Goal: Task Accomplishment & Management: Use online tool/utility

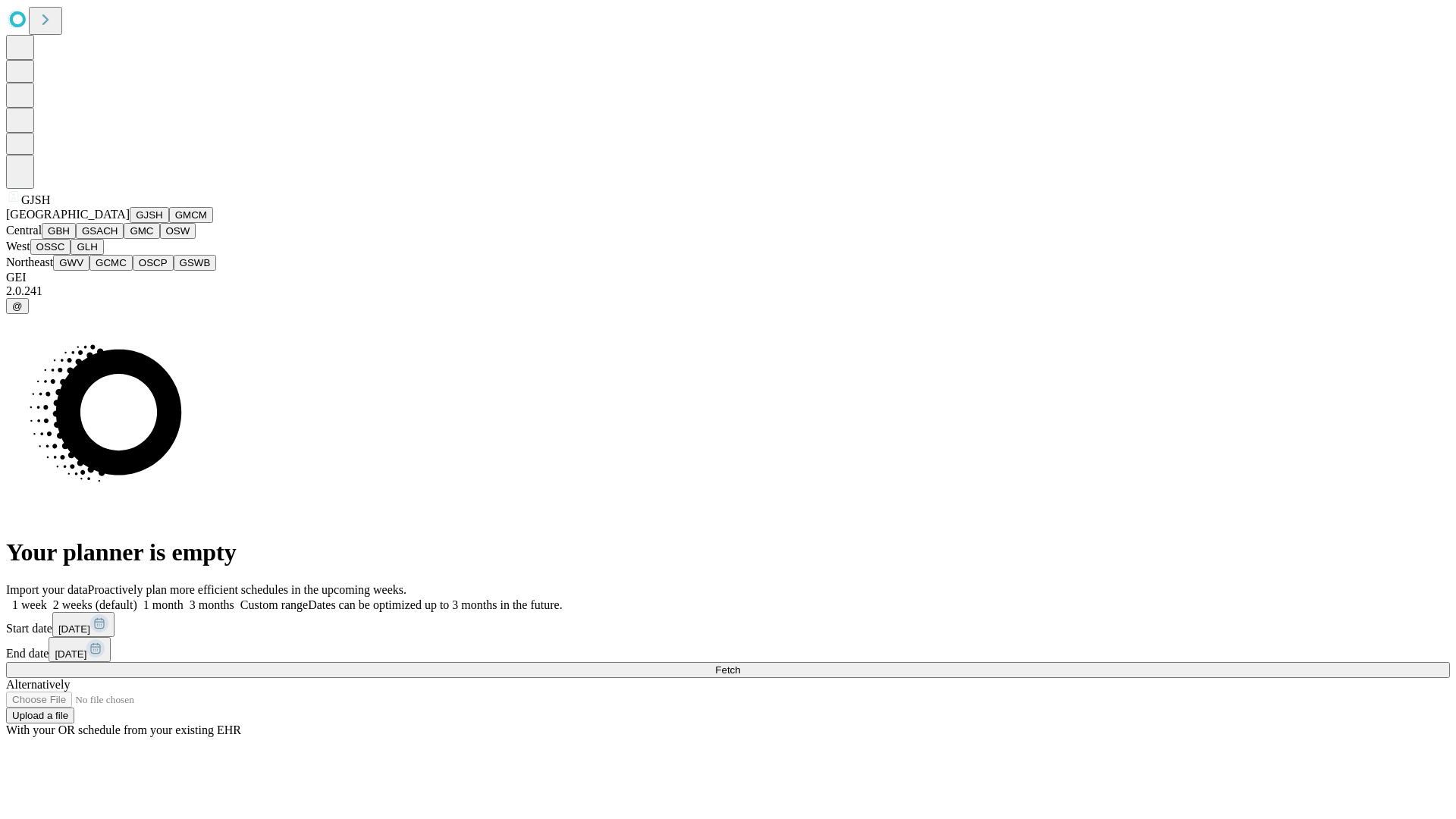
click at [130, 223] on button "GJSH" at bounding box center [150, 214] width 40 height 16
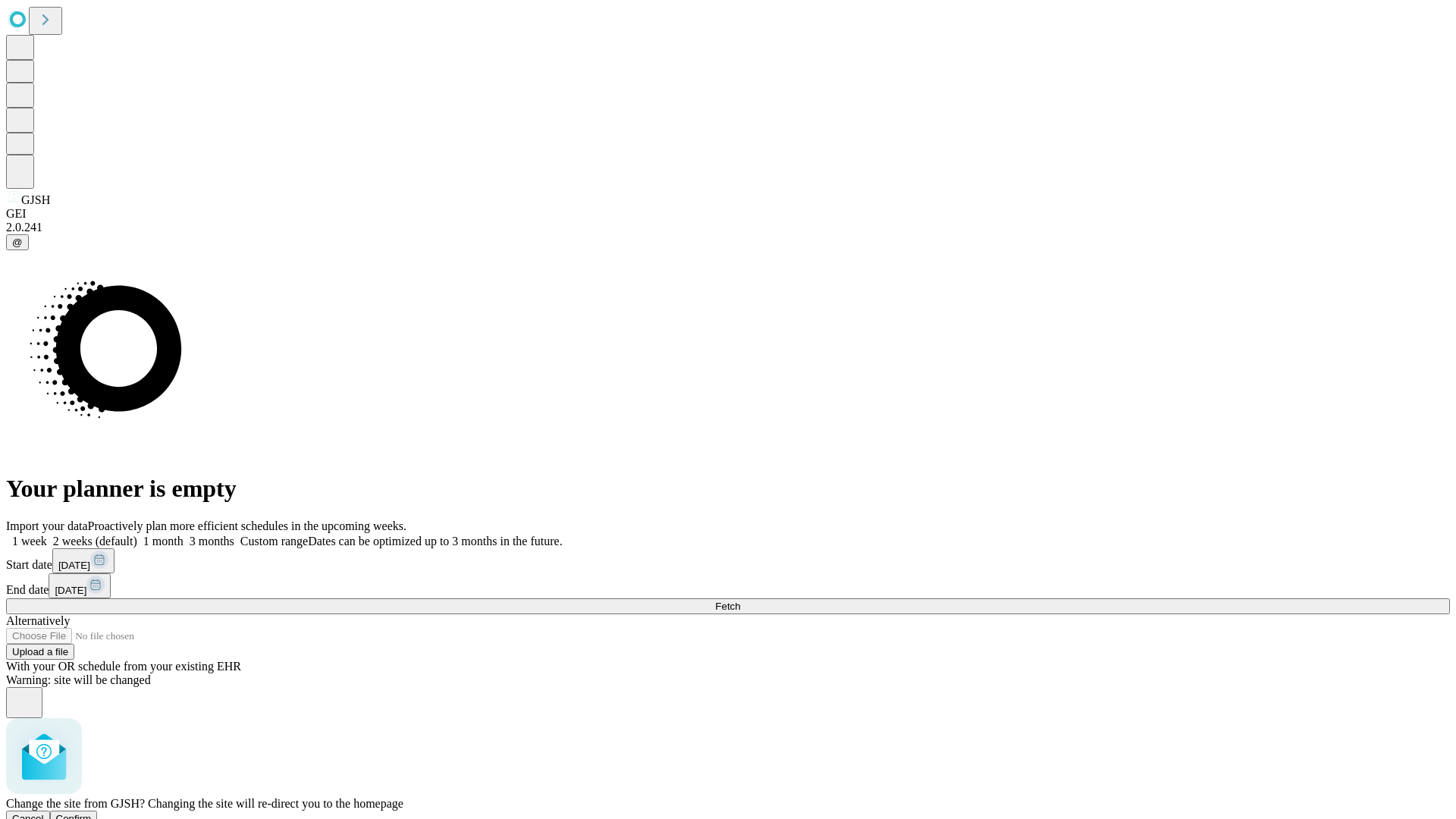
click at [92, 812] on span "Confirm" at bounding box center [74, 818] width 36 height 11
click at [183, 534] on label "1 month" at bounding box center [160, 541] width 46 height 13
click at [740, 601] on span "Fetch" at bounding box center [727, 606] width 25 height 11
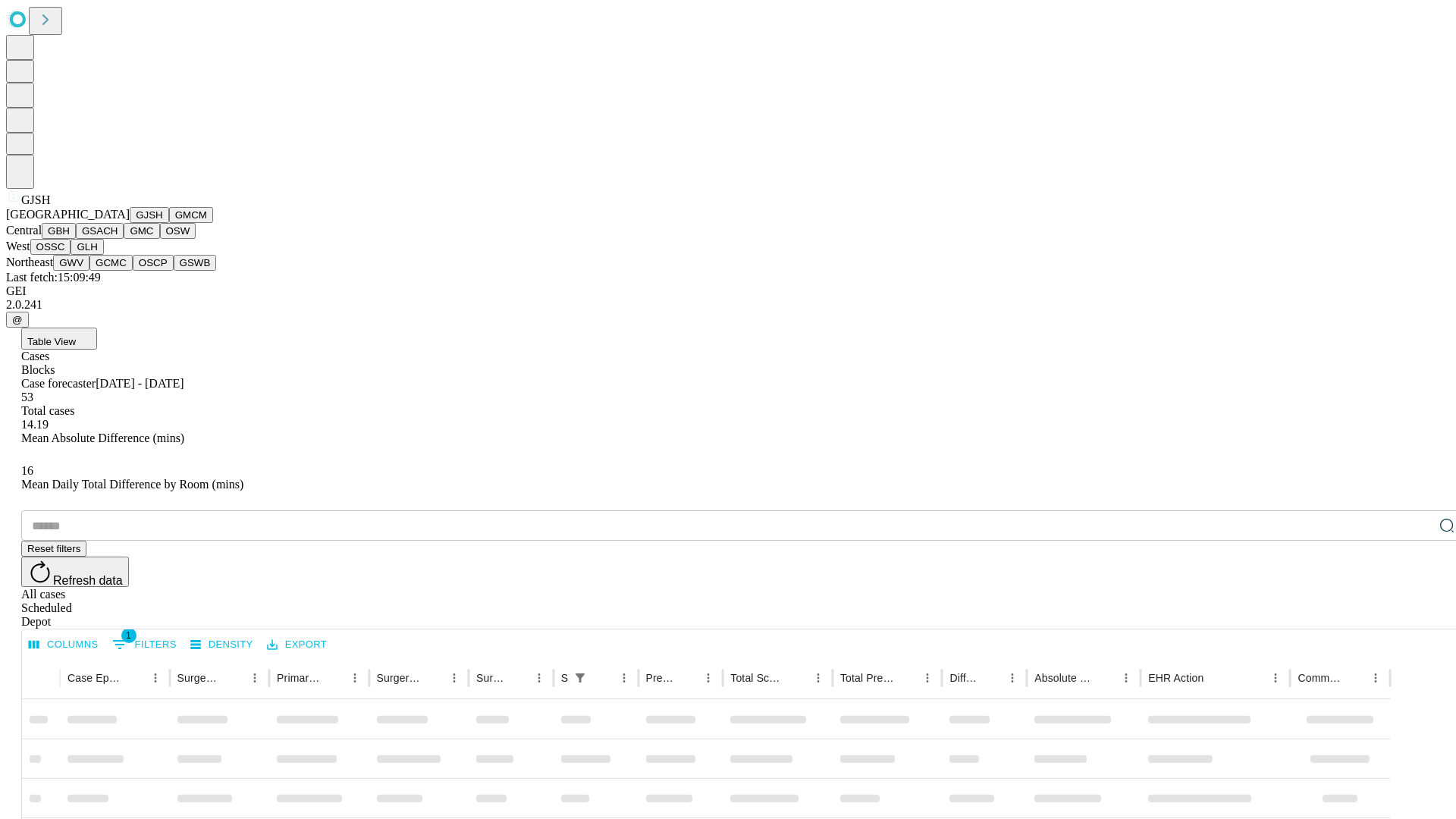
click at [169, 223] on button "GMCM" at bounding box center [191, 214] width 44 height 16
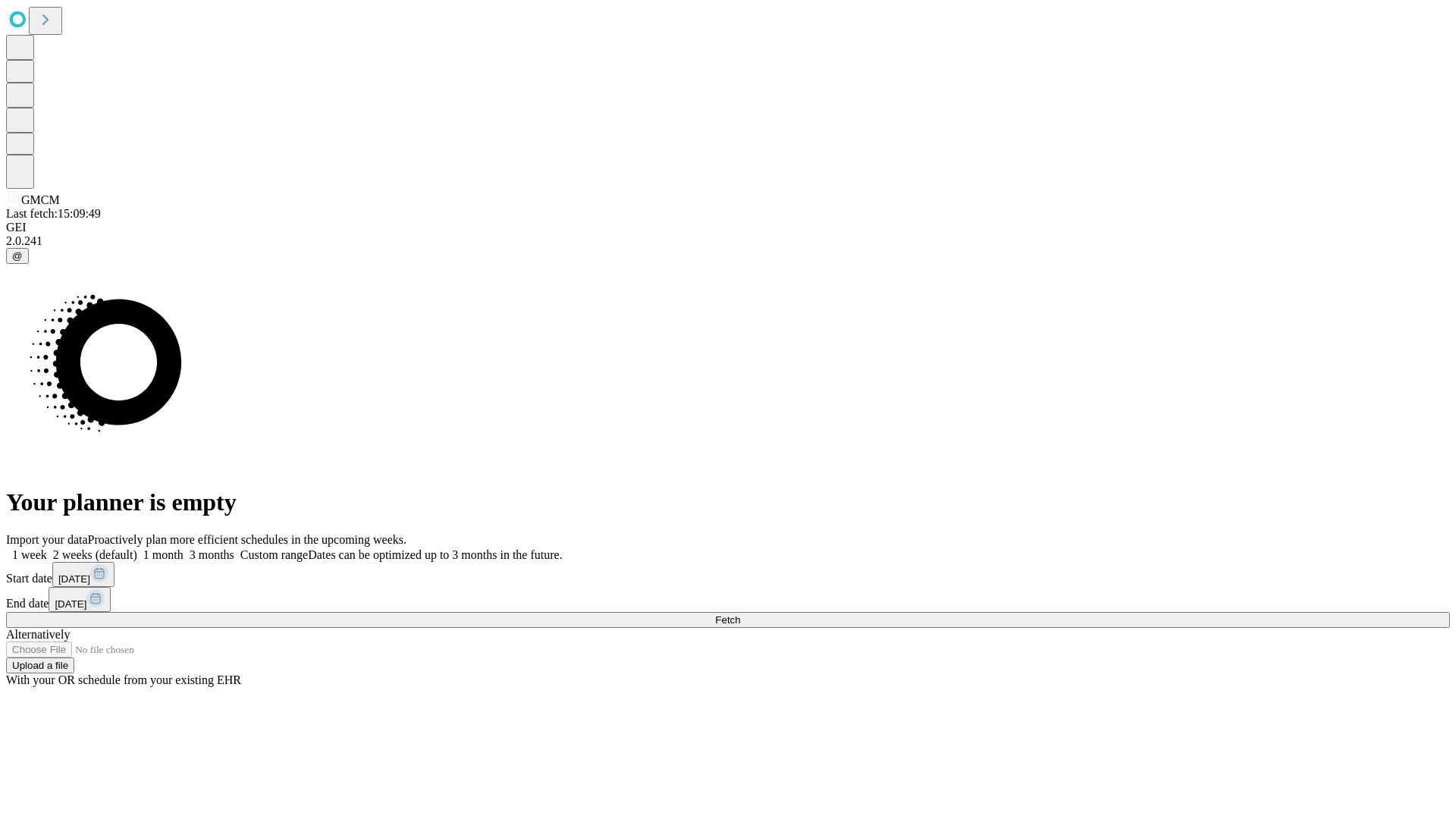
click at [183, 548] on label "1 month" at bounding box center [160, 555] width 46 height 13
click at [740, 614] on span "Fetch" at bounding box center [727, 620] width 25 height 11
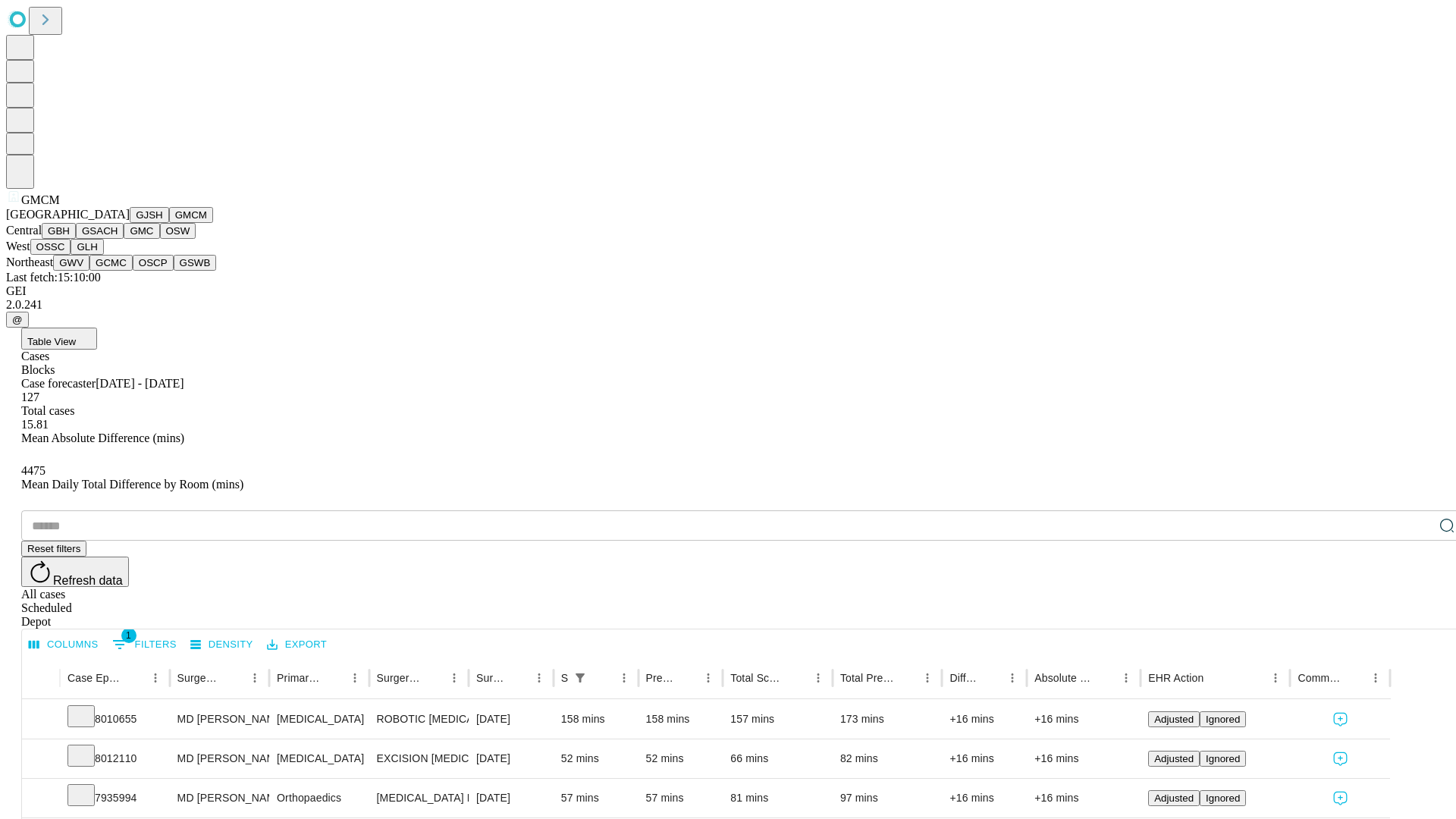
click at [76, 239] on button "GBH" at bounding box center [58, 230] width 34 height 16
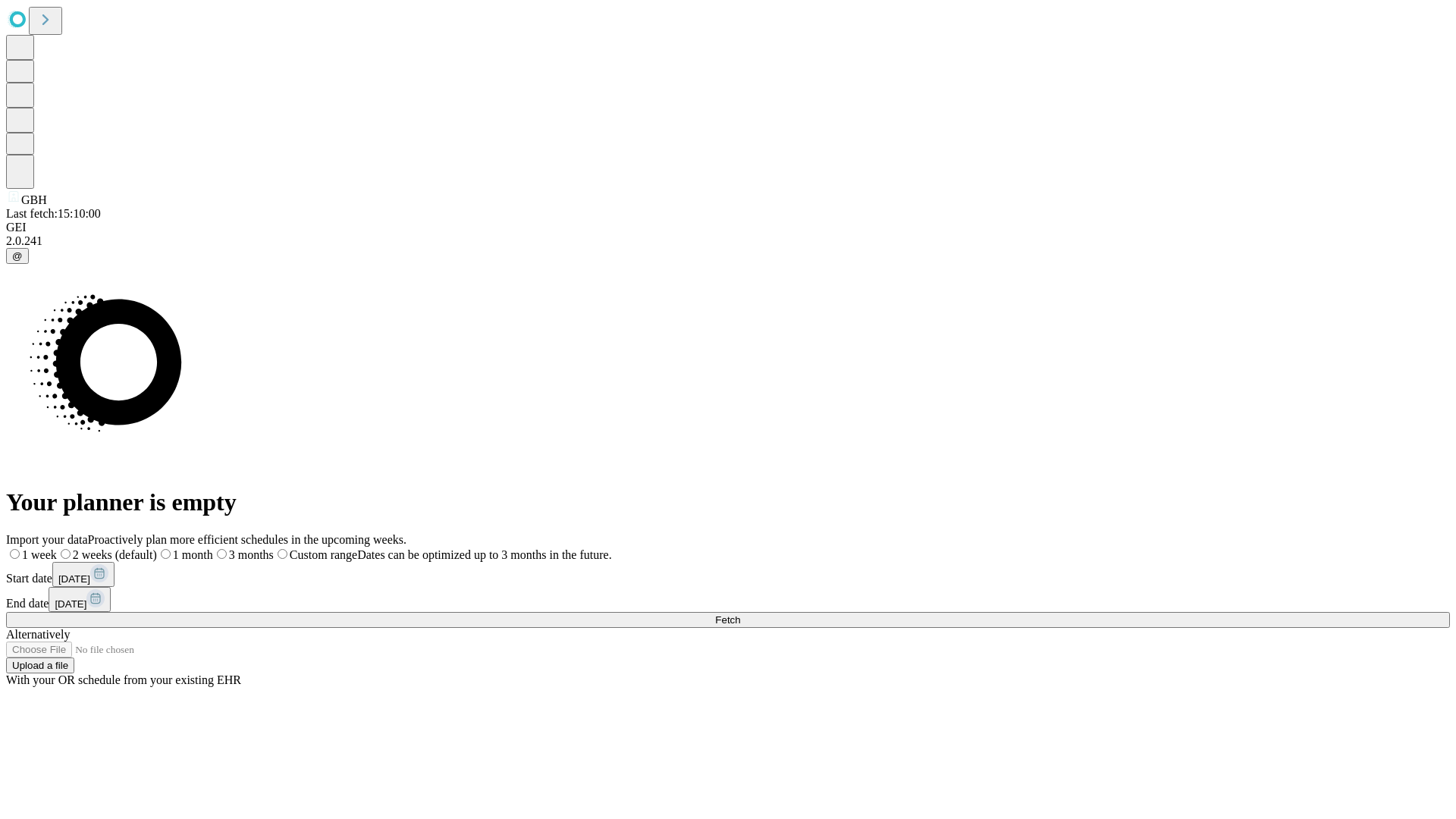
click at [214, 548] on label "1 month" at bounding box center [185, 555] width 56 height 13
click at [740, 614] on span "Fetch" at bounding box center [727, 620] width 25 height 11
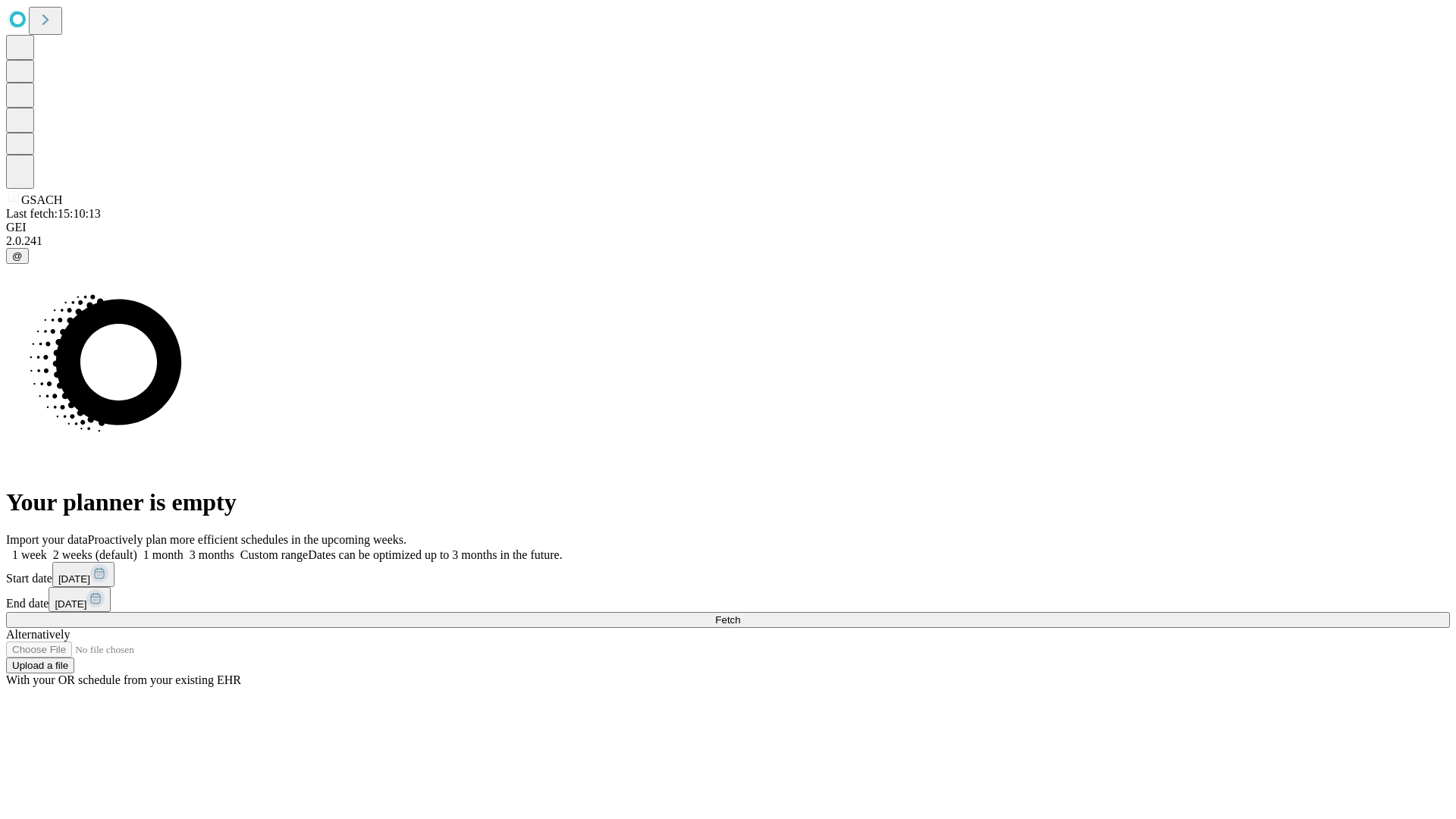
click at [740, 614] on span "Fetch" at bounding box center [727, 620] width 25 height 11
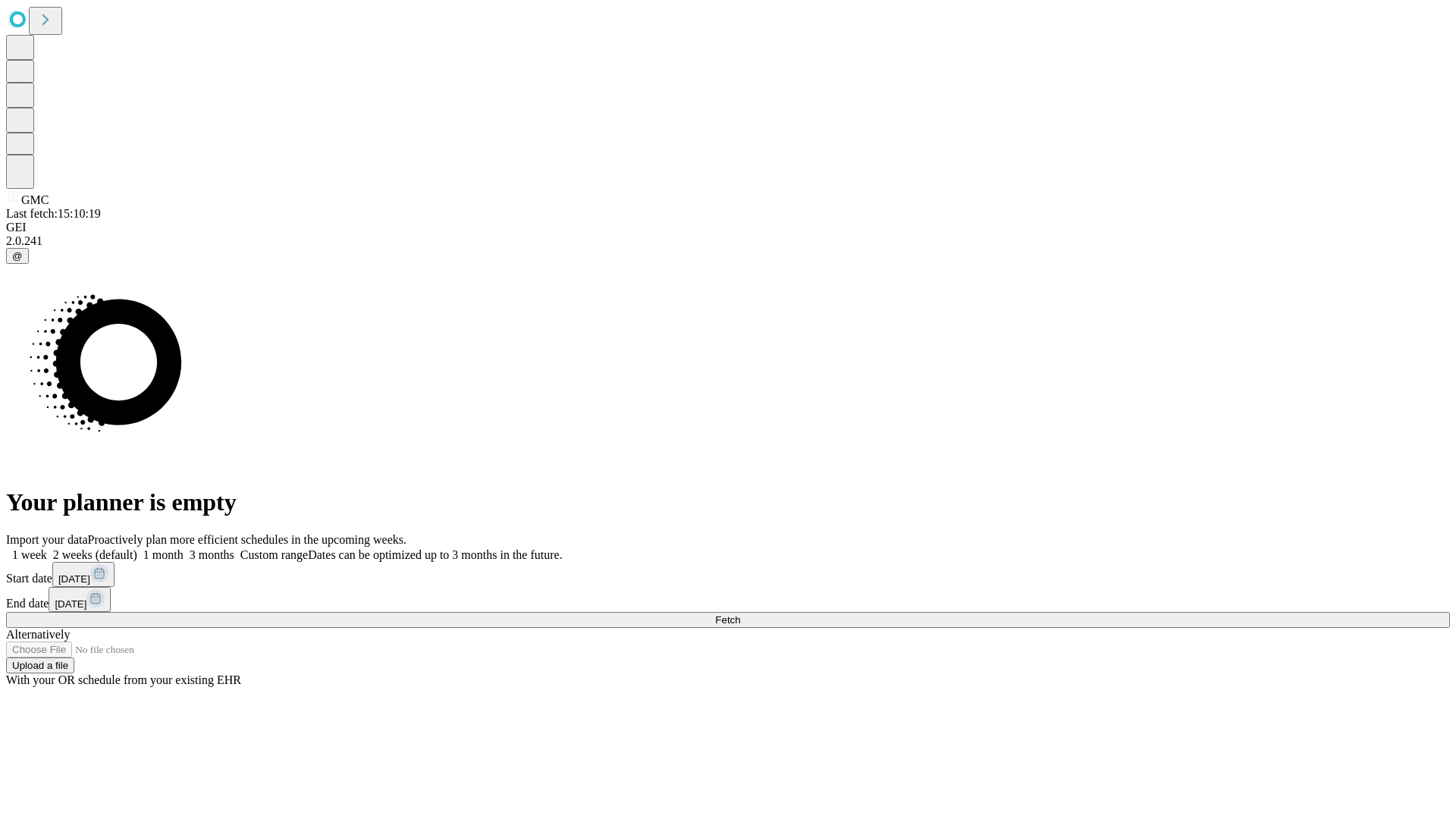
click at [183, 548] on label "1 month" at bounding box center [160, 555] width 46 height 13
click at [740, 614] on span "Fetch" at bounding box center [727, 620] width 25 height 11
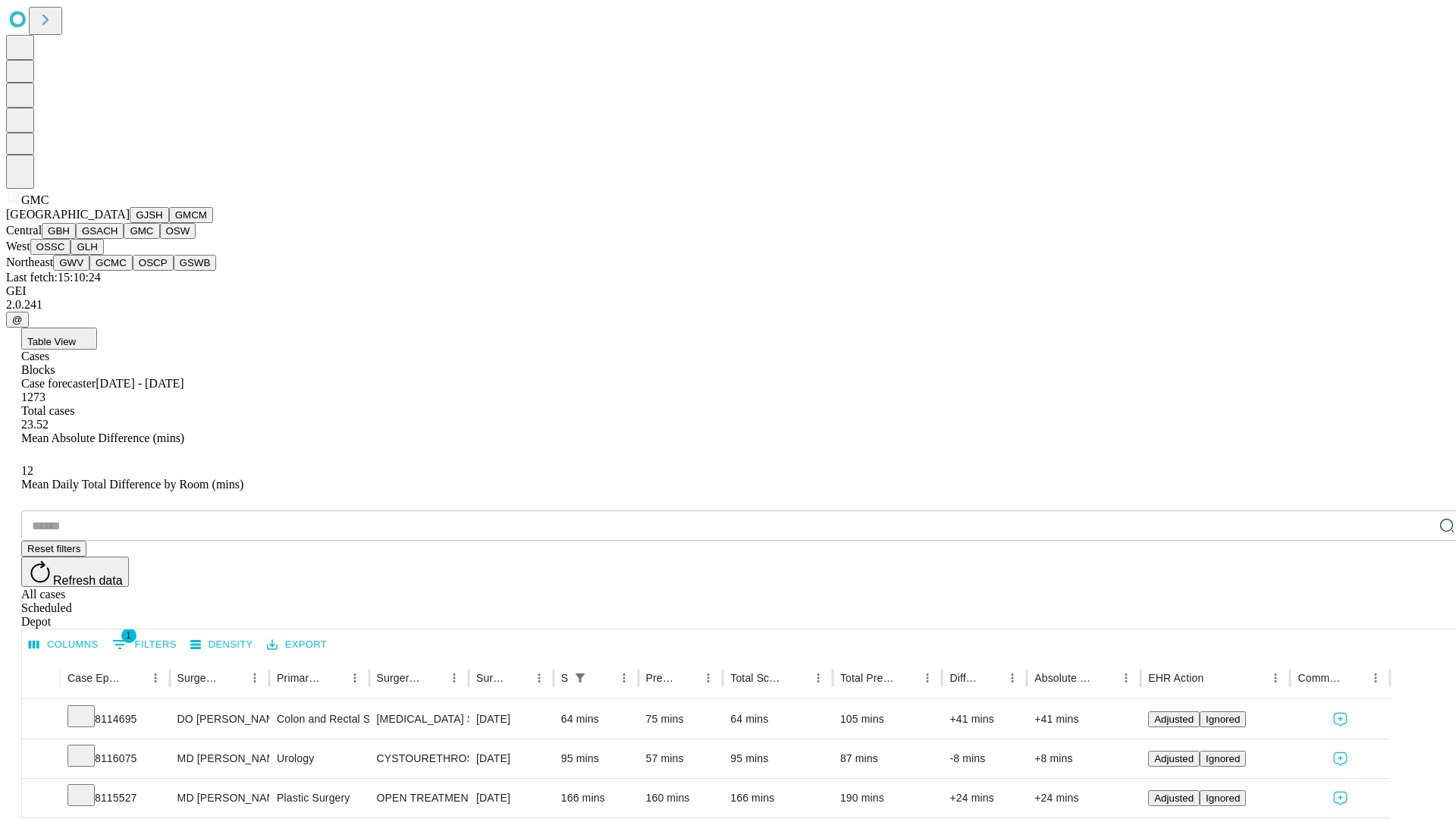
click at [160, 239] on button "OSW" at bounding box center [178, 230] width 37 height 16
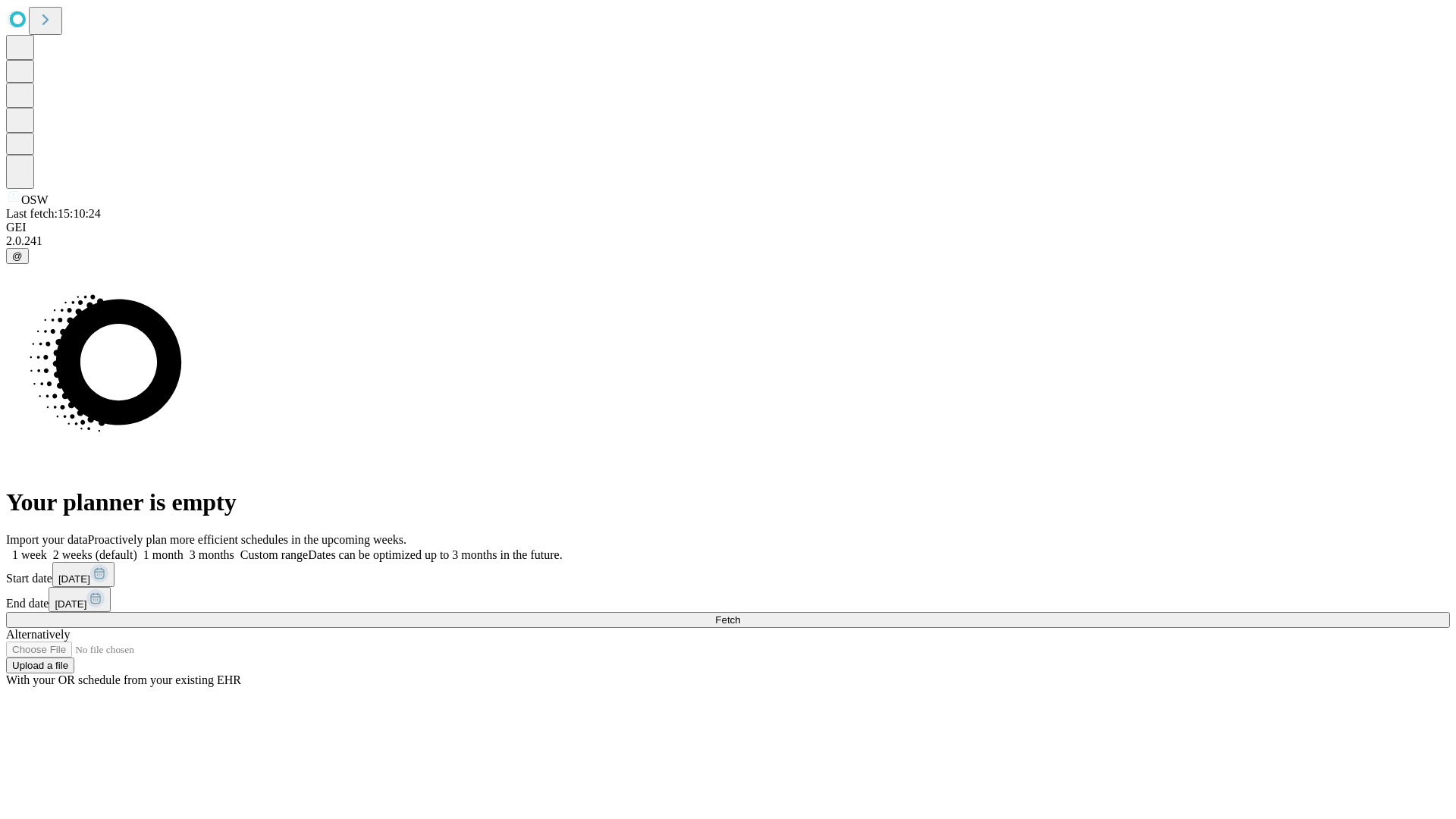
click at [740, 614] on span "Fetch" at bounding box center [727, 620] width 25 height 11
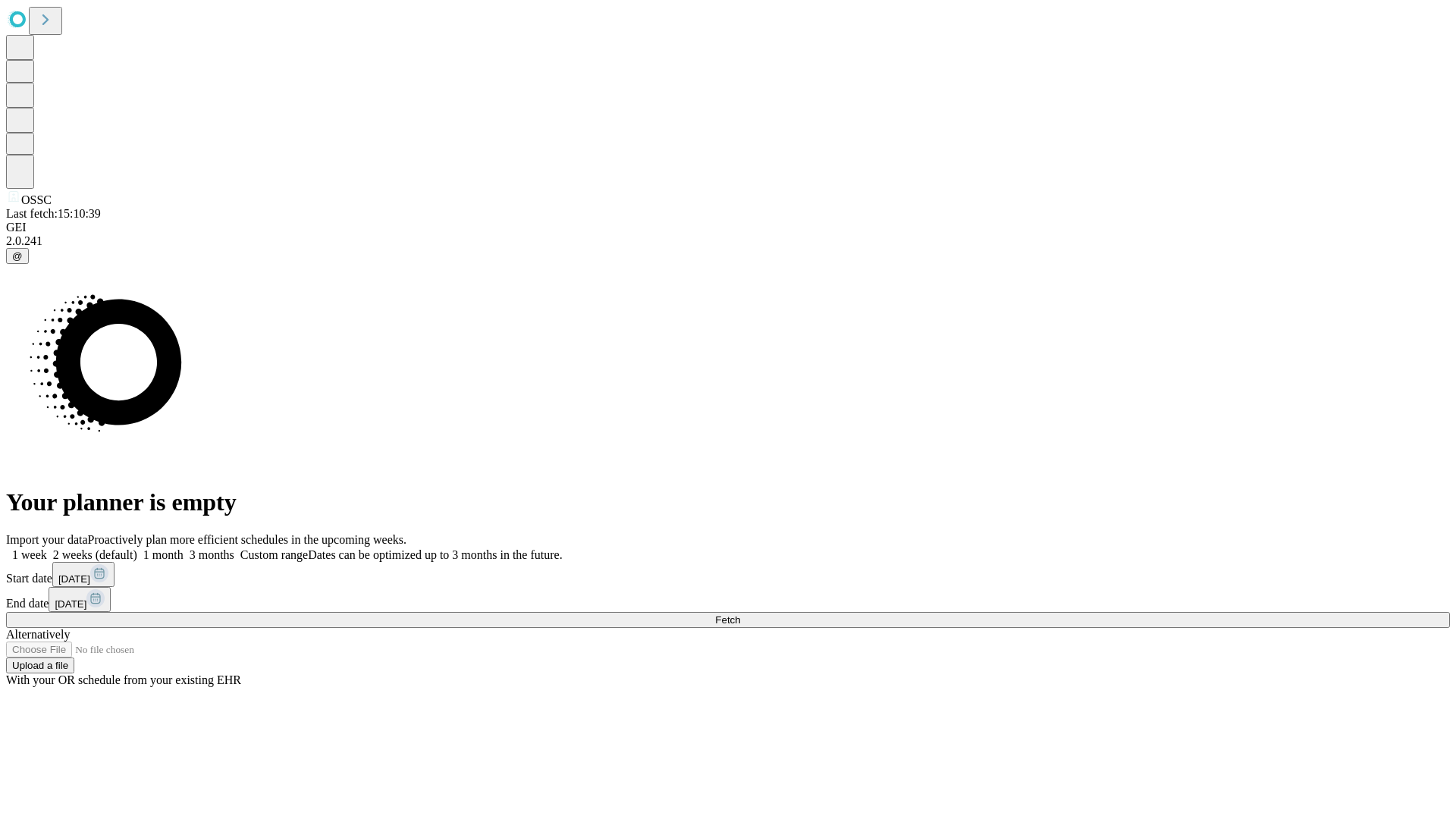
click at [183, 548] on label "1 month" at bounding box center [160, 555] width 46 height 13
click at [740, 614] on span "Fetch" at bounding box center [727, 620] width 25 height 11
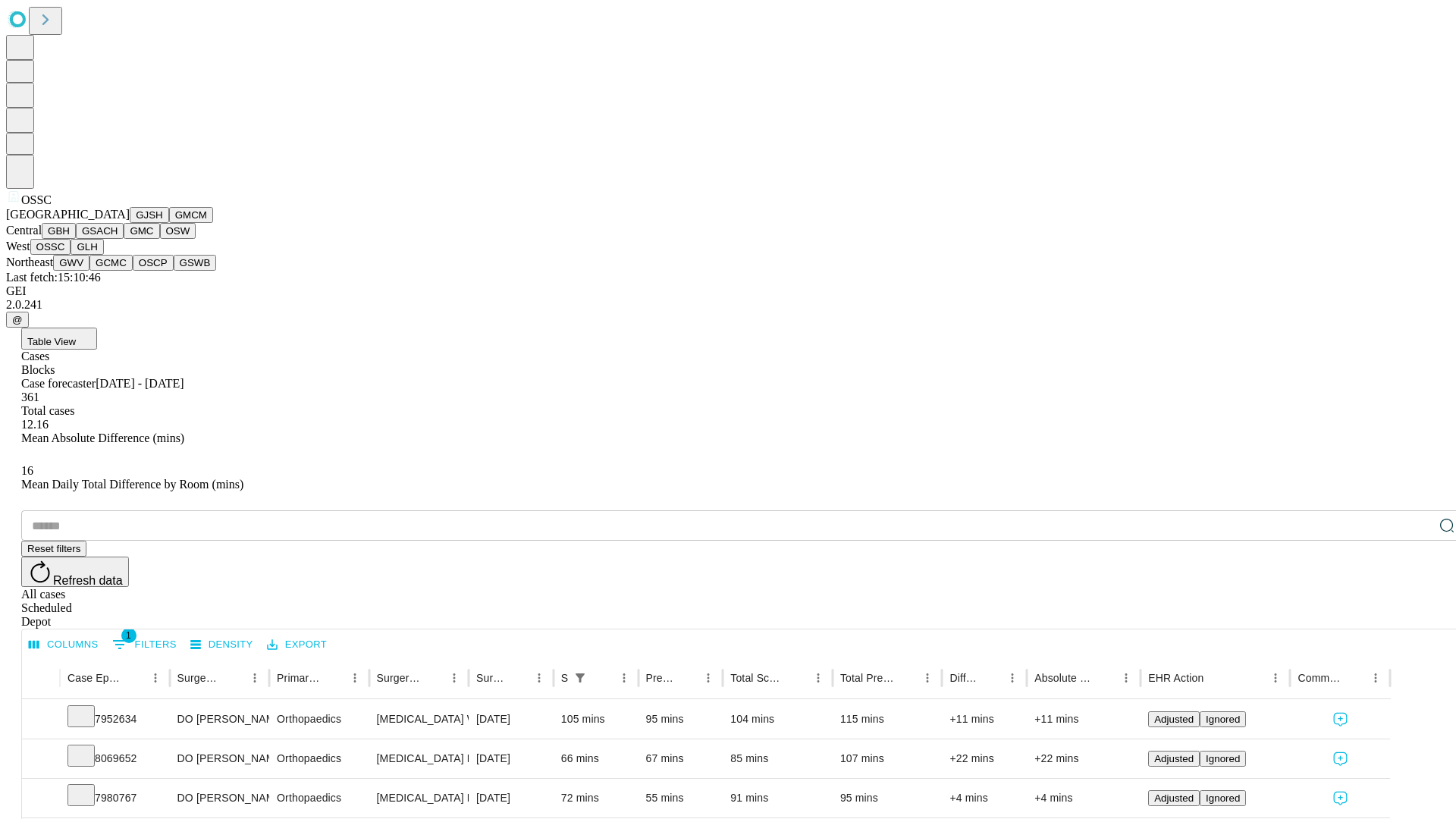
click at [103, 255] on button "GLH" at bounding box center [87, 246] width 33 height 16
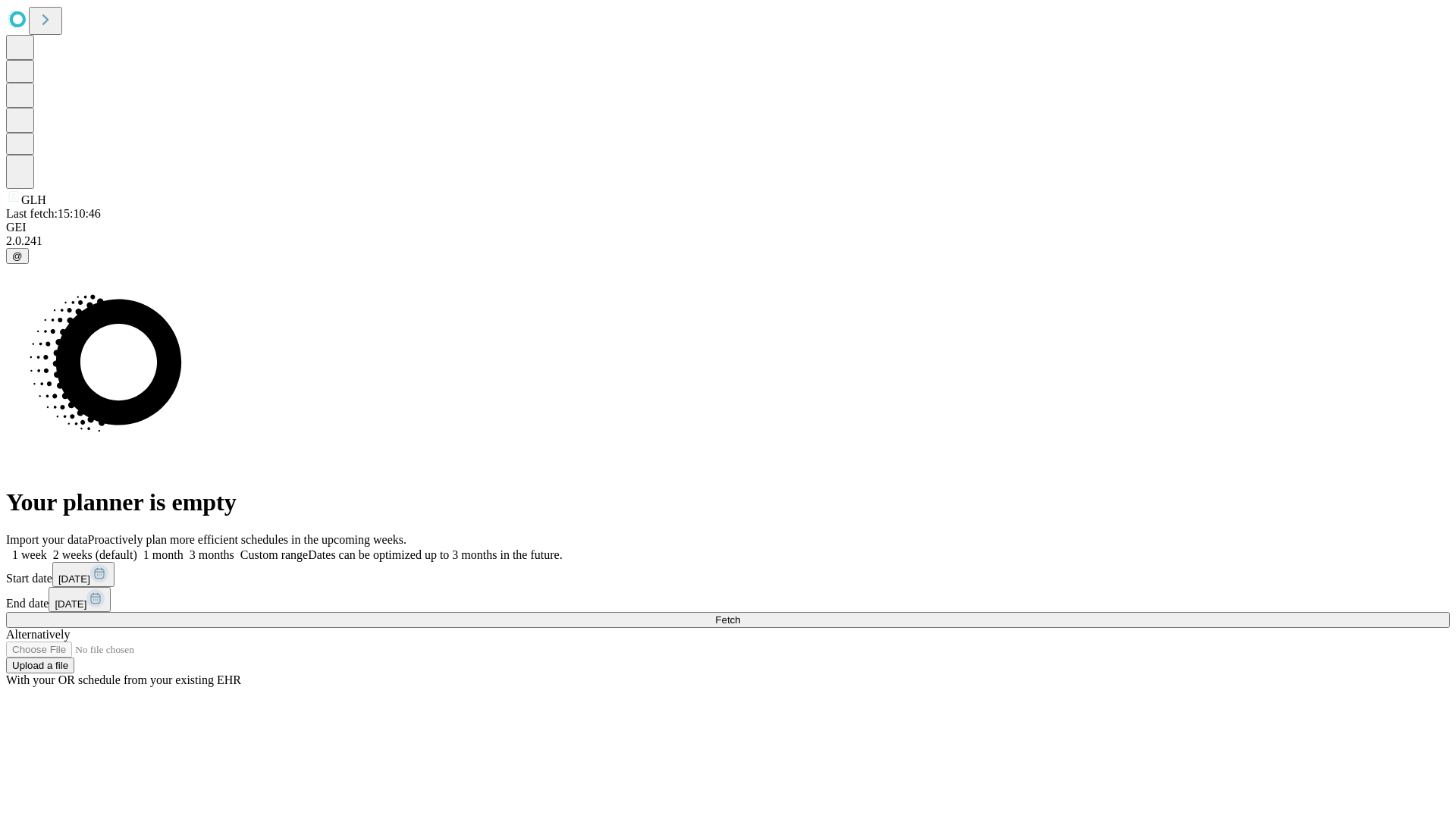
click at [183, 548] on label "1 month" at bounding box center [160, 555] width 46 height 13
click at [740, 614] on span "Fetch" at bounding box center [727, 620] width 25 height 11
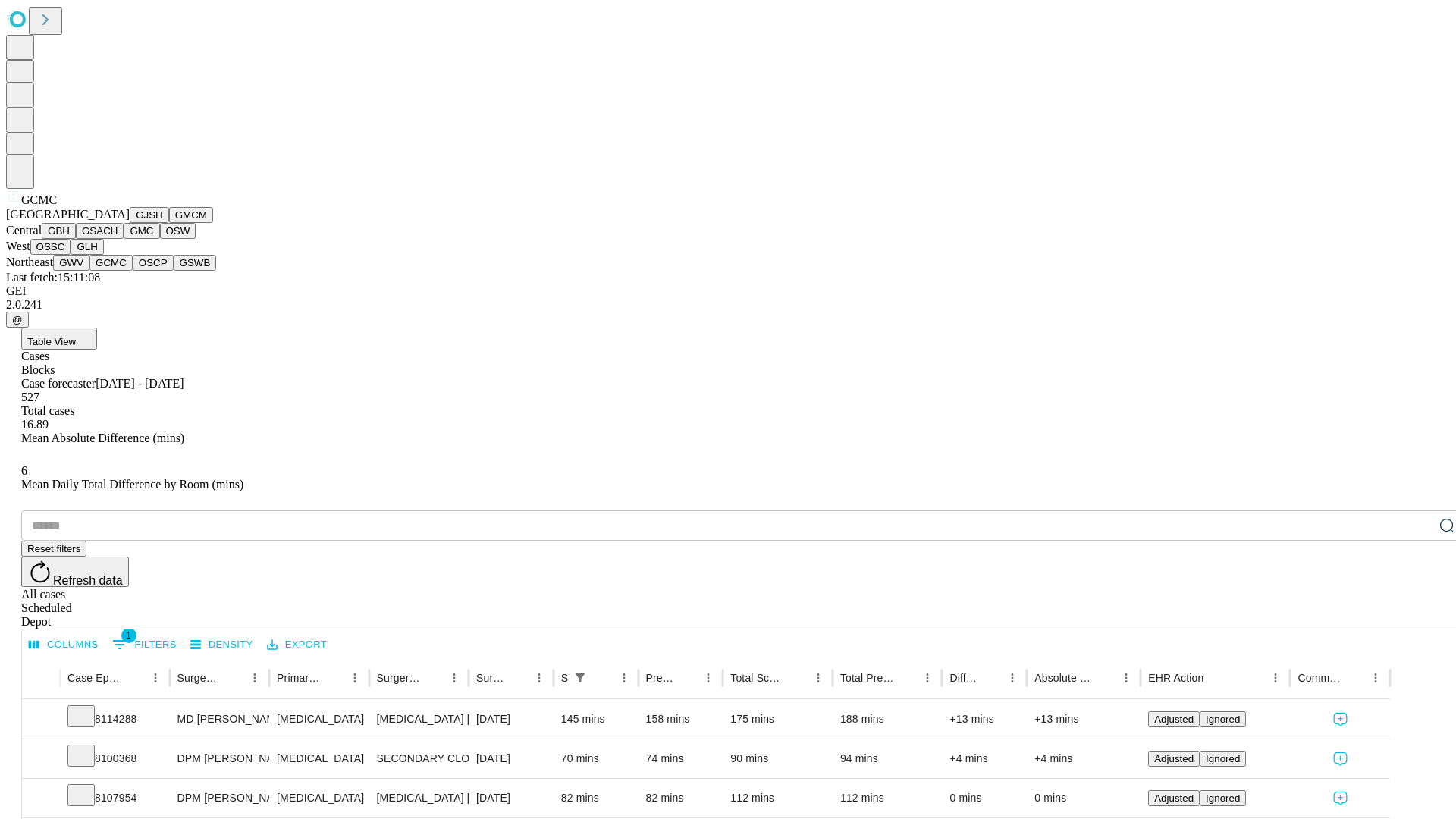
click at [133, 271] on button "OSCP" at bounding box center [153, 262] width 41 height 16
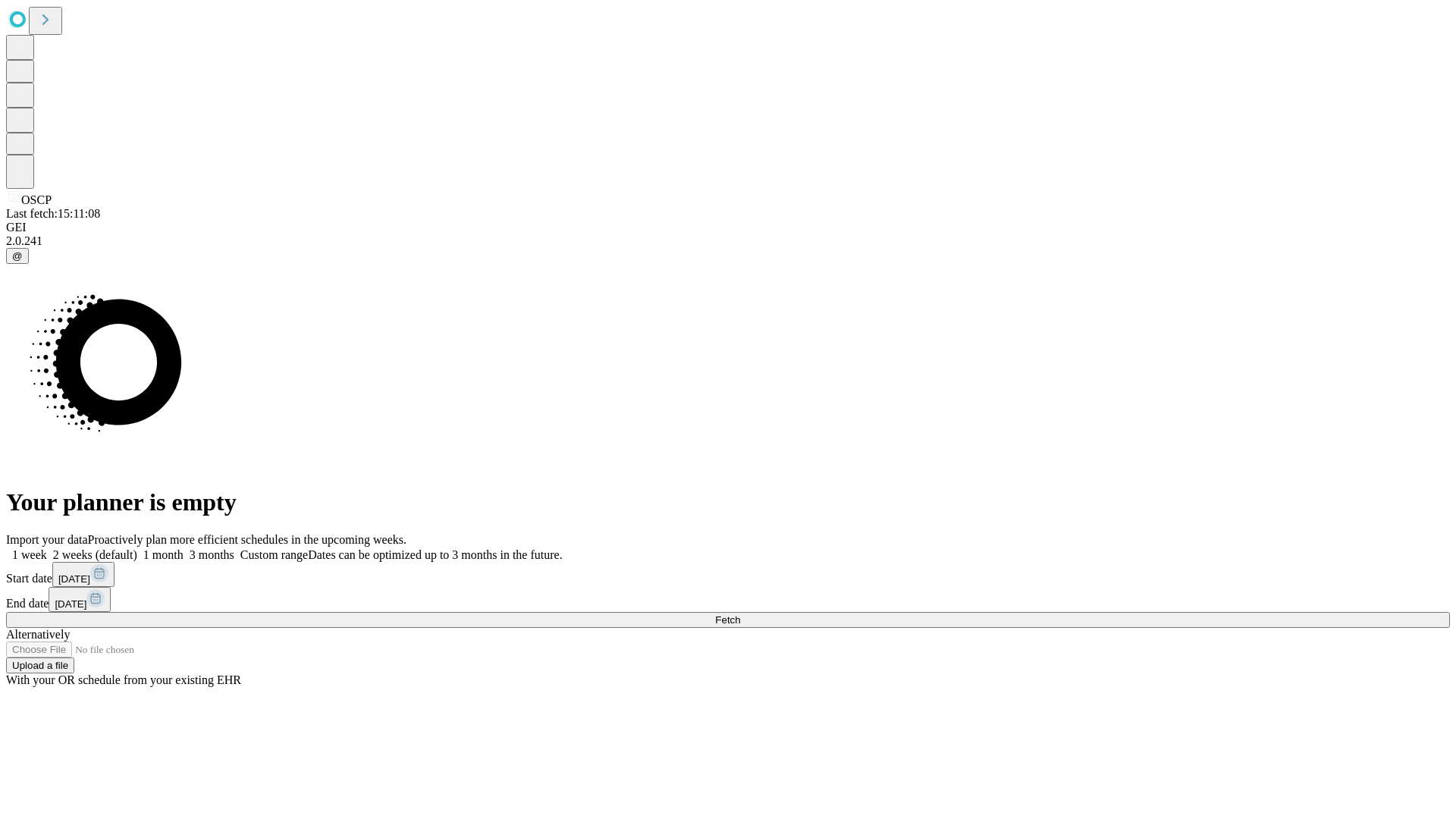
click at [740, 614] on span "Fetch" at bounding box center [727, 620] width 25 height 11
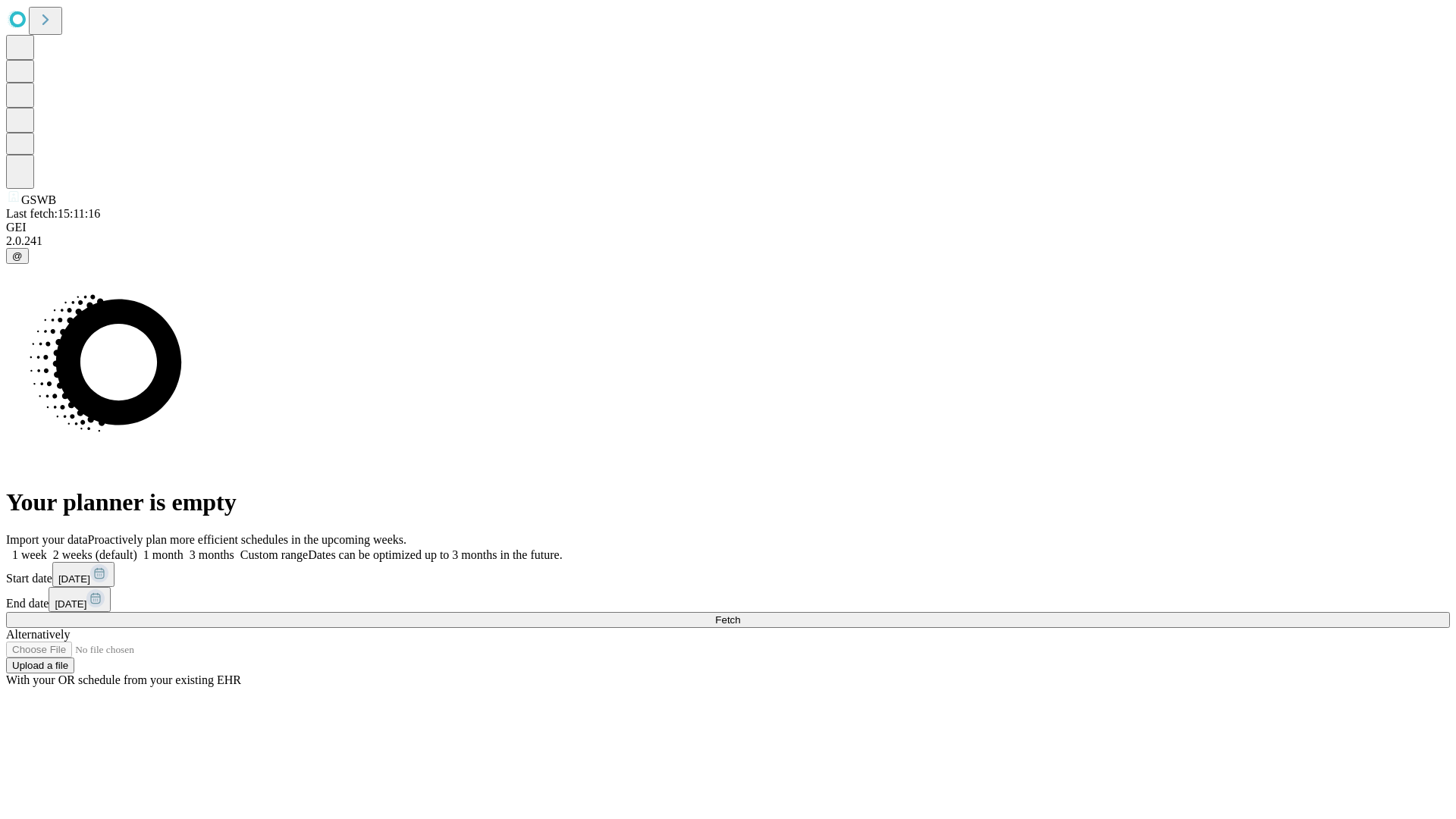
click at [740, 614] on span "Fetch" at bounding box center [727, 620] width 25 height 11
